Goal: Information Seeking & Learning: Learn about a topic

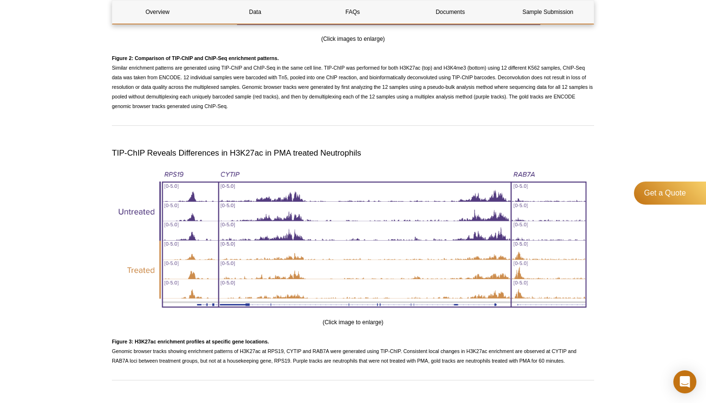
scroll to position [1644, 0]
click at [378, 272] on img at bounding box center [353, 241] width 483 height 148
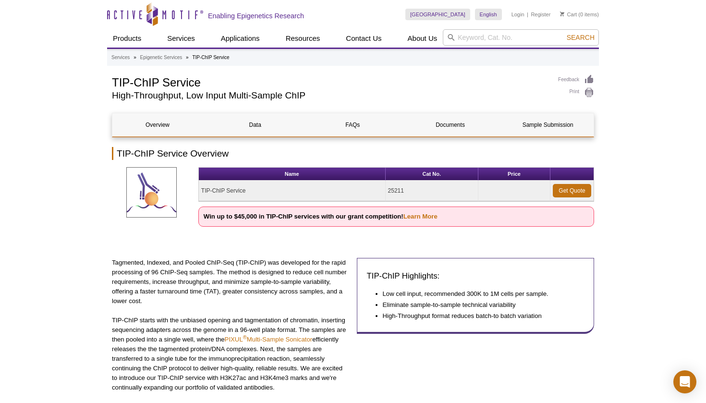
scroll to position [0, 0]
click at [419, 215] on link "Learn More" at bounding box center [421, 216] width 34 height 7
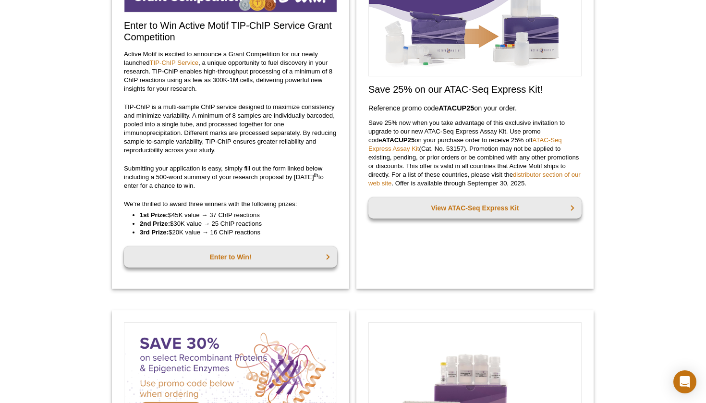
scroll to position [125, 0]
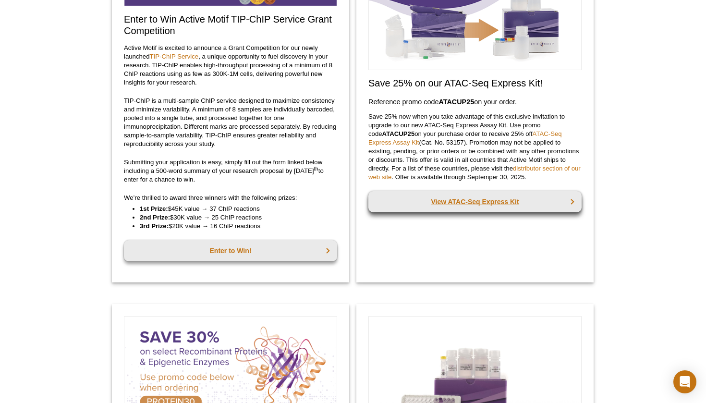
click at [437, 201] on link "View ATAC-Seq Express Kit" at bounding box center [475, 201] width 213 height 21
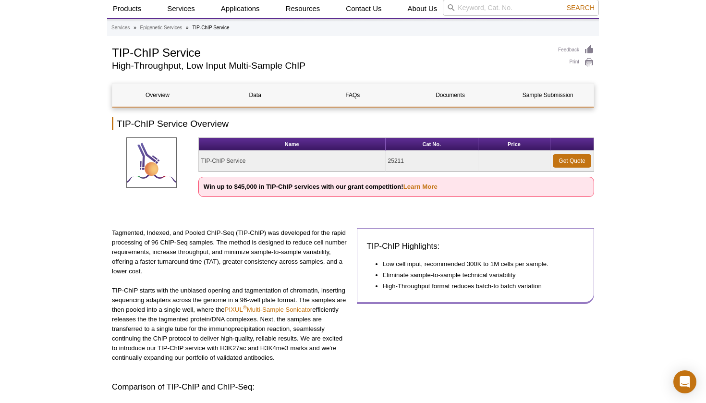
scroll to position [31, 0]
